Goal: Transaction & Acquisition: Purchase product/service

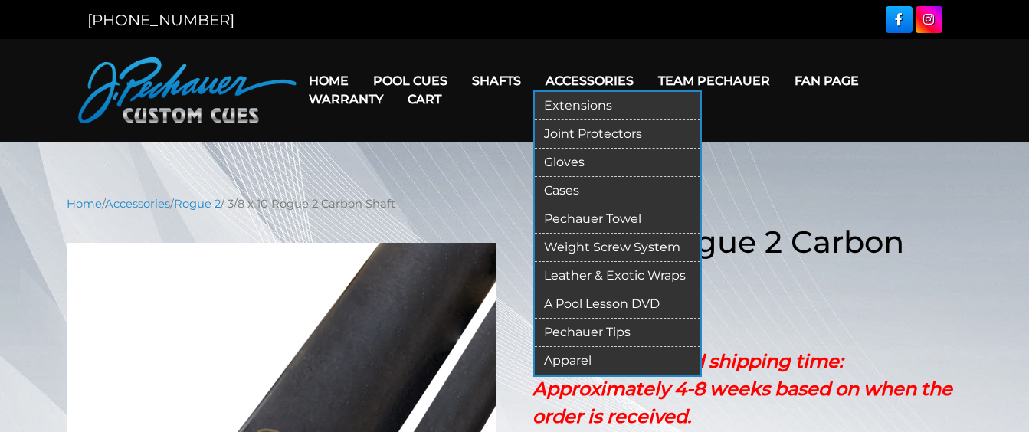
click at [602, 330] on link "Pechauer Tips" at bounding box center [617, 333] width 165 height 28
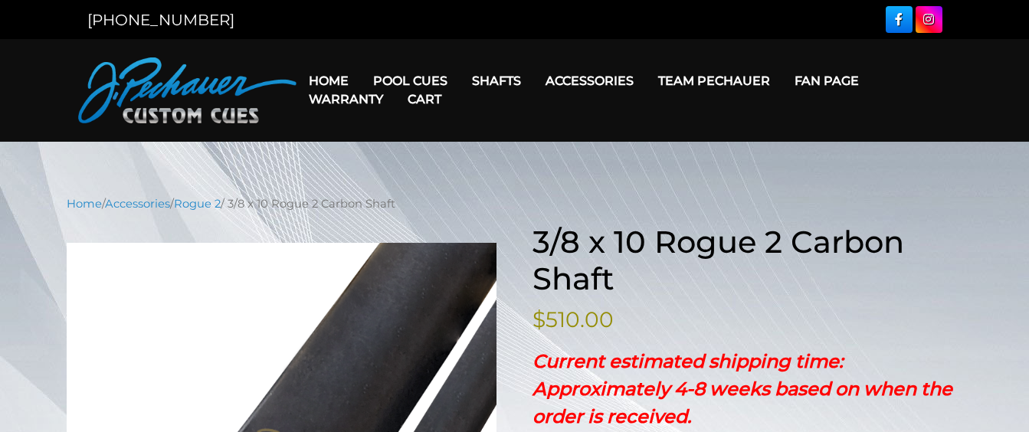
click at [328, 78] on link "Home" at bounding box center [328, 80] width 64 height 39
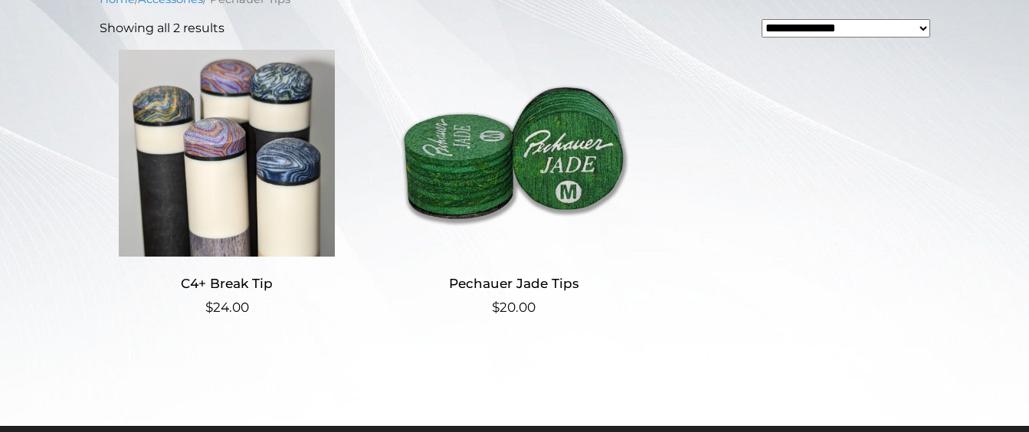
scroll to position [383, 0]
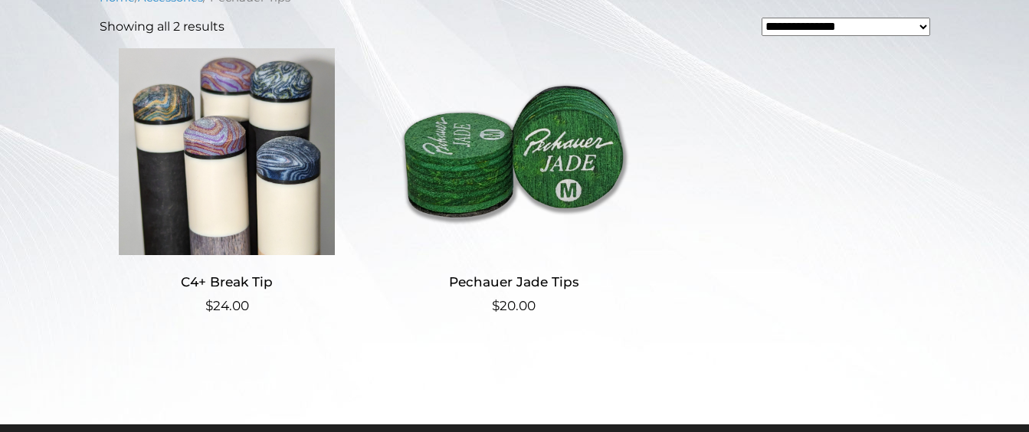
click at [479, 181] on img at bounding box center [513, 151] width 255 height 207
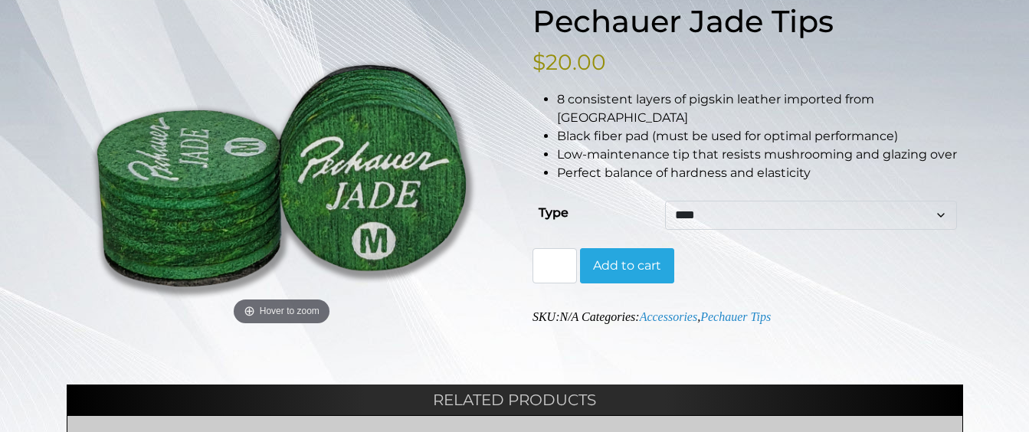
scroll to position [211, 0]
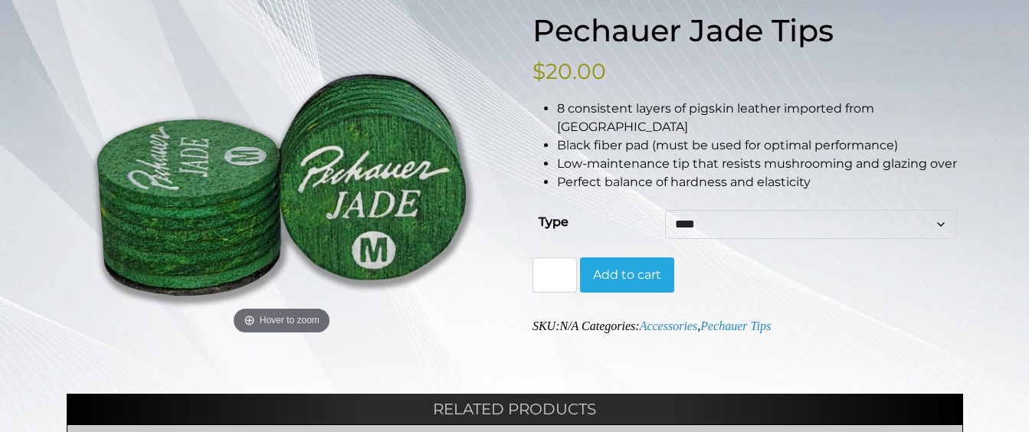
click at [738, 210] on select "**** ****** ****" at bounding box center [810, 224] width 291 height 29
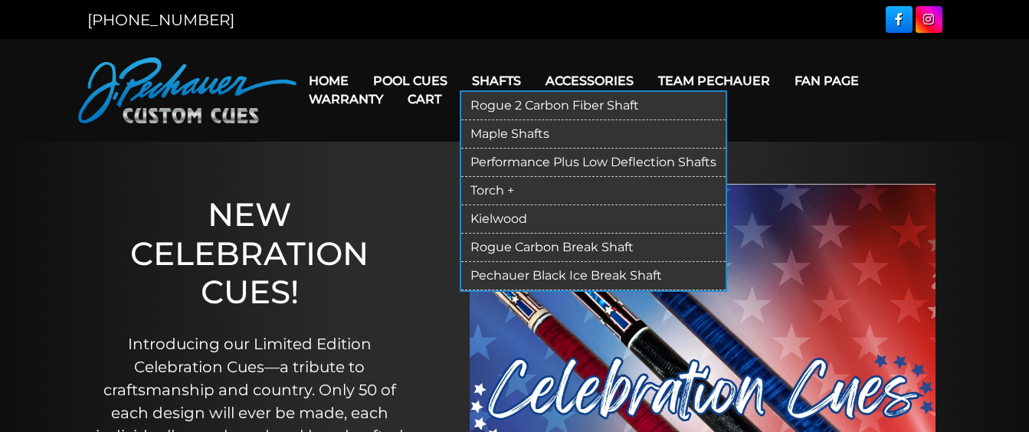
click at [501, 103] on link "Rogue 2 Carbon Fiber Shaft" at bounding box center [593, 106] width 264 height 28
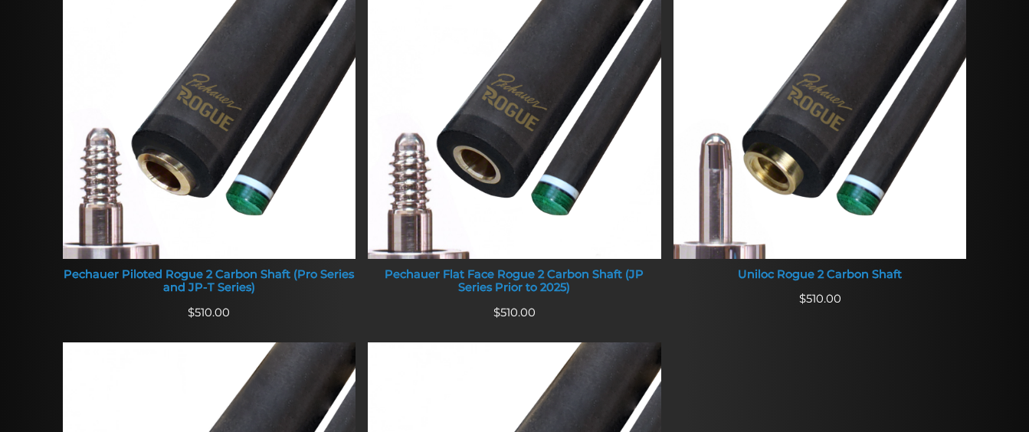
scroll to position [709, 0]
